Goal: Navigation & Orientation: Find specific page/section

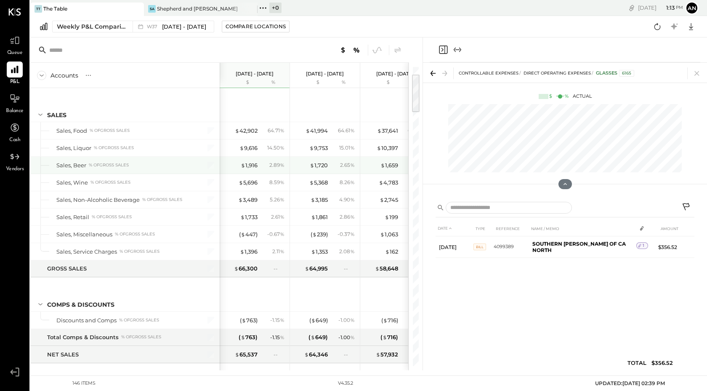
scroll to position [56, 0]
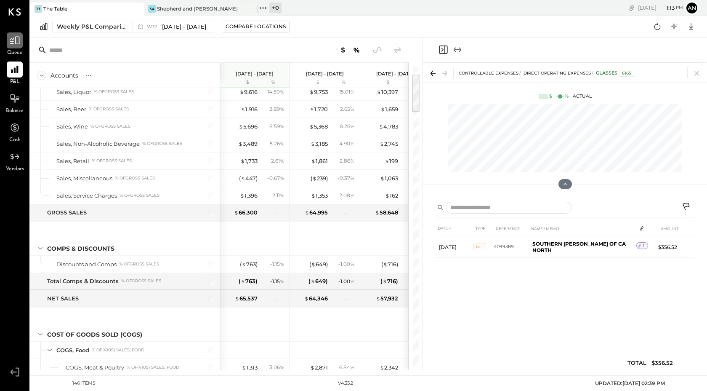
click at [16, 46] on div at bounding box center [15, 40] width 16 height 16
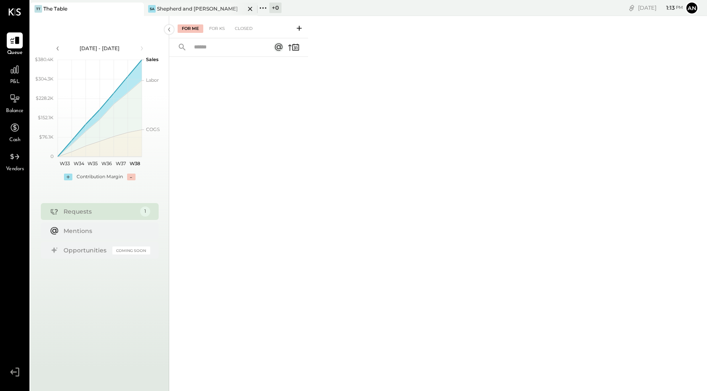
click at [209, 11] on div "[PERSON_NAME] and [PERSON_NAME]" at bounding box center [194, 9] width 101 height 8
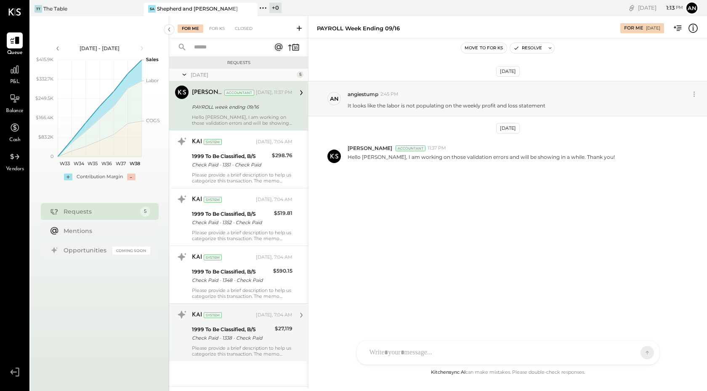
click at [224, 320] on div "KAI System [DATE], 7:04 AM" at bounding box center [242, 315] width 101 height 12
